Goal: Navigation & Orientation: Go to known website

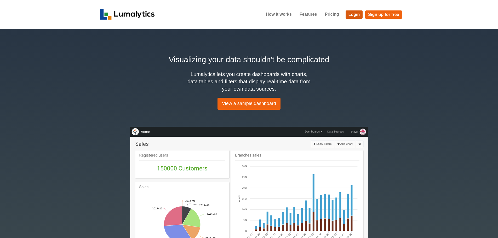
click at [353, 14] on link "Login" at bounding box center [353, 14] width 17 height 8
